Goal: Contribute content: Contribute content

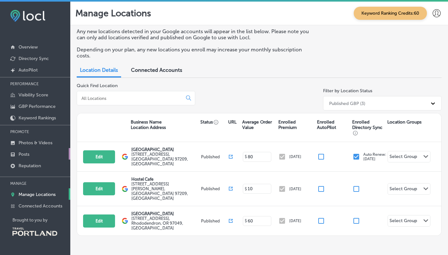
click at [24, 154] on p "Posts" at bounding box center [24, 154] width 11 height 5
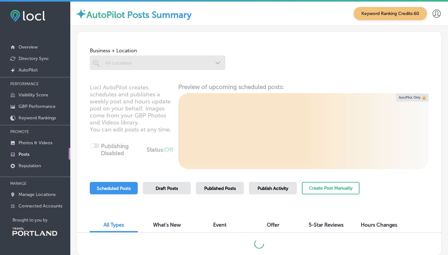
click at [169, 189] on span "Draft Posts" at bounding box center [166, 188] width 22 height 5
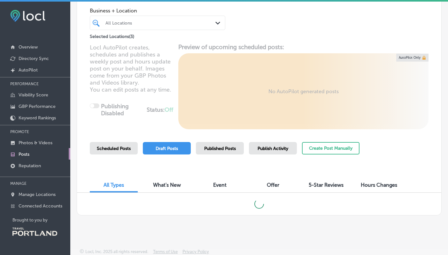
scroll to position [41, 0]
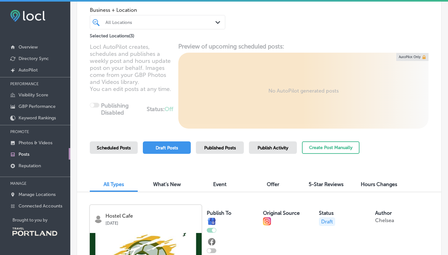
click at [162, 147] on span "Draft Posts" at bounding box center [166, 147] width 22 height 5
click at [325, 148] on button "Create Post Manually" at bounding box center [330, 147] width 57 height 12
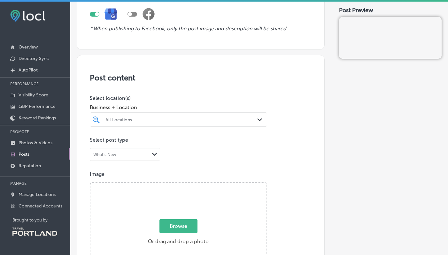
scroll to position [129, 0]
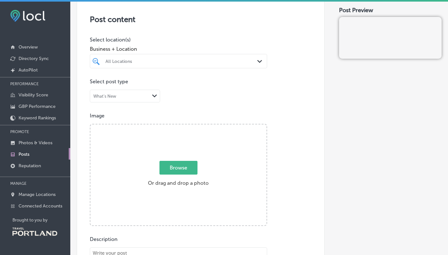
click at [152, 63] on div "All Locations" at bounding box center [181, 60] width 152 height 5
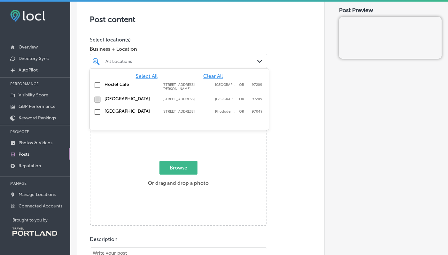
click at [98, 98] on input "checkbox" at bounding box center [98, 100] width 8 height 8
click at [96, 102] on input "checkbox" at bounding box center [98, 98] width 8 height 8
click at [302, 155] on div "Image Powered by PQINA Browse Or drag and drop a photo" at bounding box center [201, 169] width 222 height 113
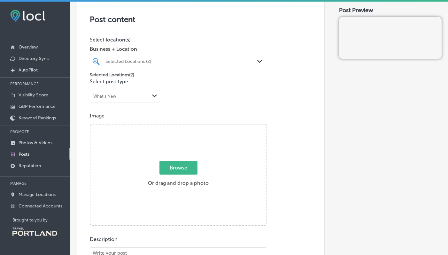
click at [118, 94] on div "What's New" at bounding box center [119, 96] width 59 height 6
click at [121, 108] on label "What's New" at bounding box center [108, 109] width 28 height 6
click at [170, 166] on span "Browse" at bounding box center [178, 168] width 38 height 14
click at [170, 126] on input "Browse Or drag and drop a photo" at bounding box center [178, 126] width 176 height 2
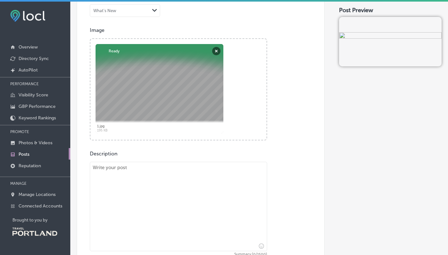
scroll to position [331, 0]
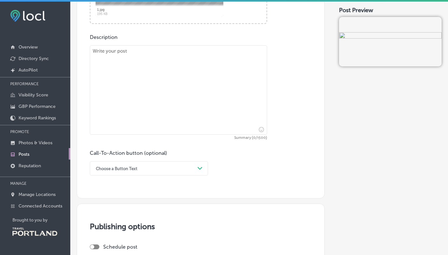
click at [126, 73] on textarea at bounding box center [178, 89] width 177 height 89
paste textarea "We’re SO excited to share that our hostel was recently featured in The [US_STAT…"
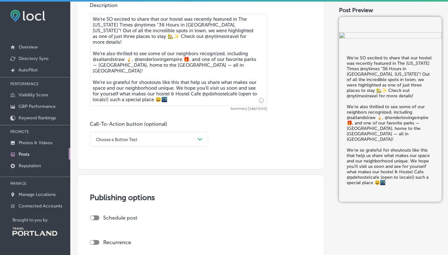
scroll to position [363, 0]
type textarea "We’re SO excited to share that our hostel was recently featured in The [US_STAT…"
click at [189, 141] on div "Choose a Button Text" at bounding box center [144, 139] width 102 height 10
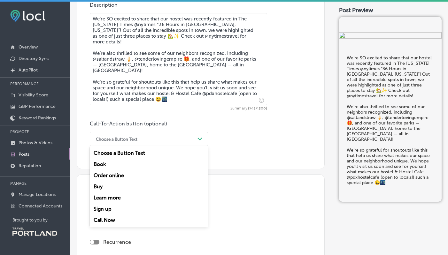
click at [128, 198] on div "Learn more" at bounding box center [149, 197] width 118 height 11
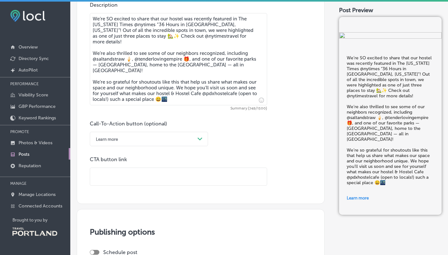
click at [151, 177] on input "text" at bounding box center [178, 177] width 177 height 18
click at [124, 175] on input "text" at bounding box center [178, 177] width 177 height 18
click at [193, 179] on input "text" at bounding box center [178, 177] width 177 height 18
paste input "[URL][DOMAIN_NAME][US_STATE]"
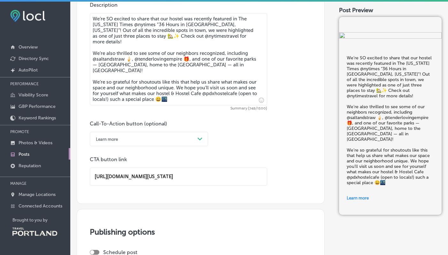
type input "[URL][DOMAIN_NAME][US_STATE]"
click at [276, 147] on div "Call-To-Action button (optional) Learn more Path Created with Sketch. CTA butto…" at bounding box center [201, 153] width 222 height 65
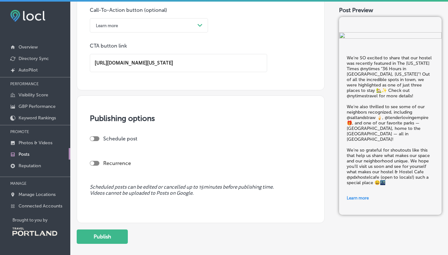
click at [94, 140] on div at bounding box center [95, 138] width 10 height 5
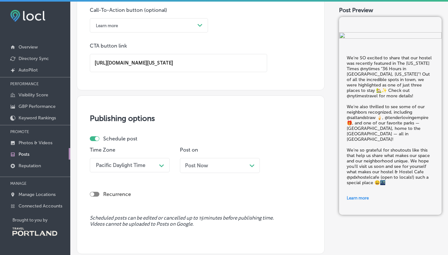
click at [242, 169] on div "Post Now Path Created with Sketch." at bounding box center [220, 165] width 80 height 15
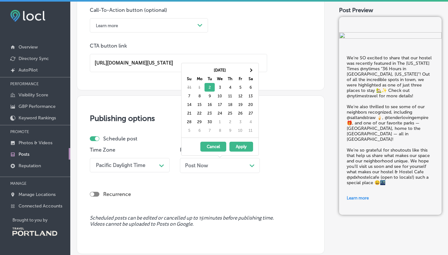
click at [99, 139] on div at bounding box center [95, 138] width 10 height 5
checkbox input "false"
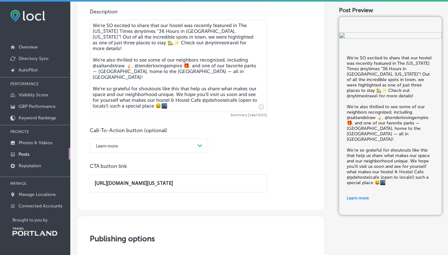
scroll to position [349, 0]
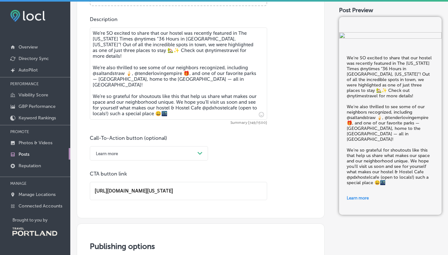
drag, startPoint x: 128, startPoint y: 87, endPoint x: 82, endPoint y: 62, distance: 52.6
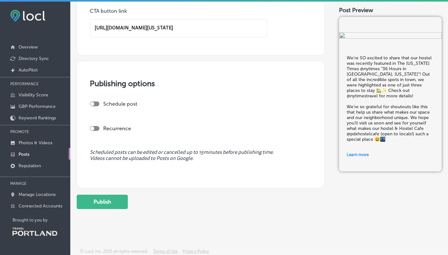
scroll to position [2, 0]
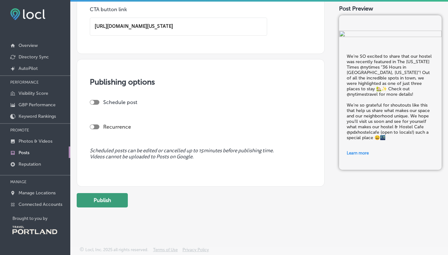
type textarea "We’re SO excited to share that our hostel was recently featured in The [US_STAT…"
click at [103, 201] on button "Publish" at bounding box center [102, 200] width 51 height 14
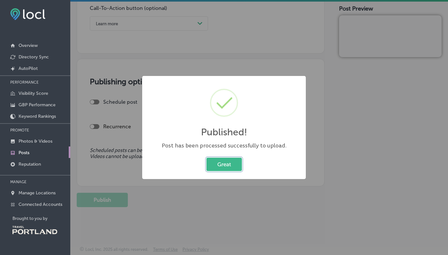
scroll to position [474, 0]
click at [236, 167] on button "Great" at bounding box center [223, 164] width 35 height 13
